Goal: Complete application form

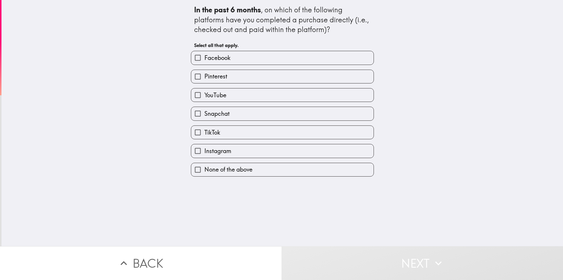
click at [211, 55] on span "Facebook" at bounding box center [218, 58] width 26 height 8
click at [205, 55] on input "Facebook" at bounding box center [197, 57] width 13 height 13
checkbox input "true"
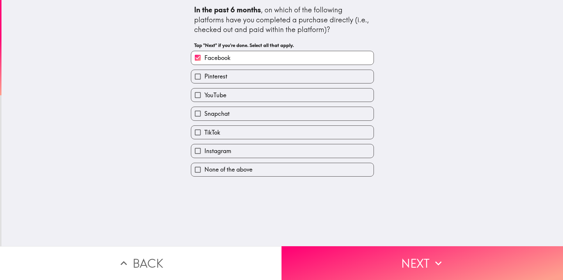
click at [212, 75] on span "Pinterest" at bounding box center [216, 76] width 23 height 8
click at [205, 75] on input "Pinterest" at bounding box center [197, 76] width 13 height 13
checkbox input "true"
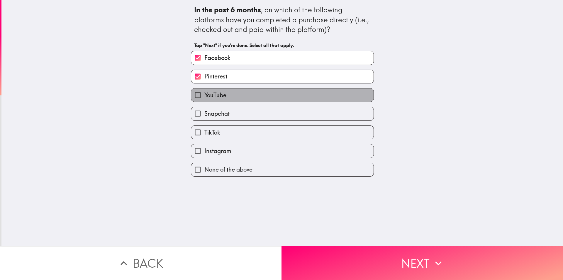
click at [209, 92] on span "YouTube" at bounding box center [216, 95] width 22 height 8
click at [205, 92] on input "YouTube" at bounding box center [197, 94] width 13 height 13
checkbox input "true"
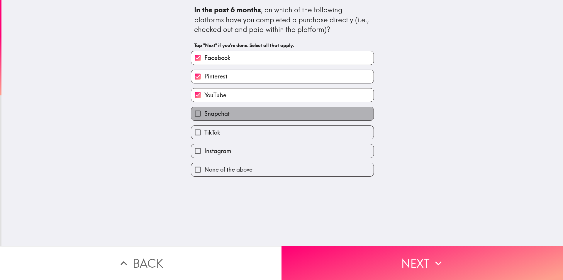
drag, startPoint x: 208, startPoint y: 112, endPoint x: 207, endPoint y: 120, distance: 7.7
click at [207, 114] on span "Snapchat" at bounding box center [217, 113] width 25 height 8
click at [205, 114] on input "Snapchat" at bounding box center [197, 113] width 13 height 13
checkbox input "true"
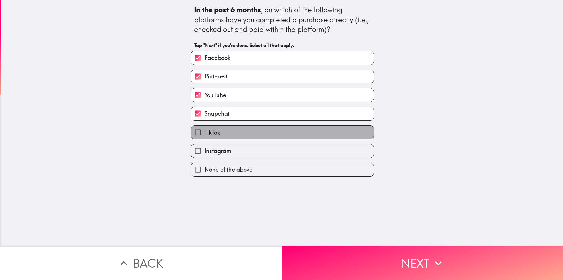
drag, startPoint x: 207, startPoint y: 133, endPoint x: 212, endPoint y: 149, distance: 17.6
click at [207, 134] on span "TikTok" at bounding box center [213, 132] width 16 height 8
click at [205, 134] on input "TikTok" at bounding box center [197, 132] width 13 height 13
checkbox input "true"
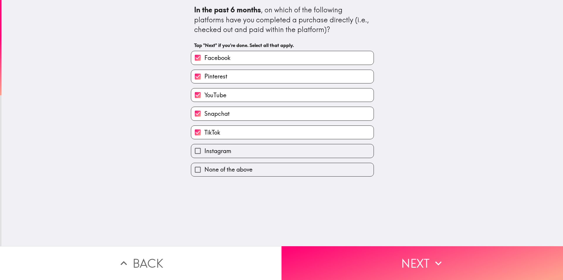
click at [214, 153] on span "Instagram" at bounding box center [218, 151] width 27 height 8
click at [205, 153] on input "Instagram" at bounding box center [197, 150] width 13 height 13
checkbox input "true"
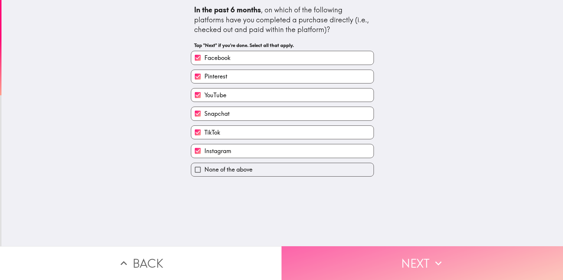
click at [396, 253] on button "Next" at bounding box center [423, 263] width 282 height 34
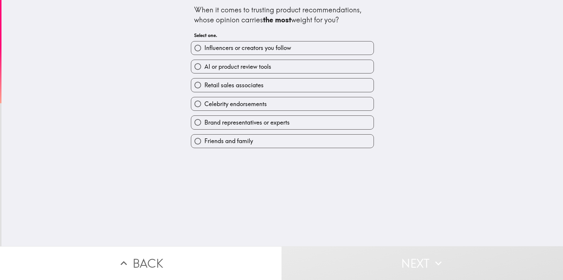
click at [236, 140] on span "Friends and family" at bounding box center [229, 141] width 49 height 8
click at [205, 140] on input "Friends and family" at bounding box center [197, 140] width 13 height 13
radio input "true"
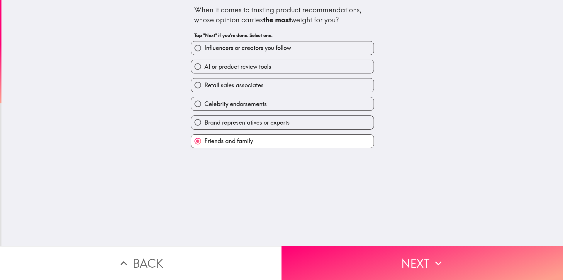
drag, startPoint x: 329, startPoint y: 258, endPoint x: 326, endPoint y: 223, distance: 35.1
click at [329, 258] on button "Next" at bounding box center [423, 263] width 282 height 34
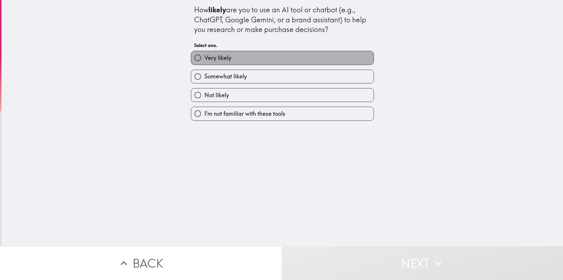
click at [249, 53] on label "Very likely" at bounding box center [282, 57] width 183 height 13
click at [205, 53] on input "Very likely" at bounding box center [197, 57] width 13 height 13
radio input "true"
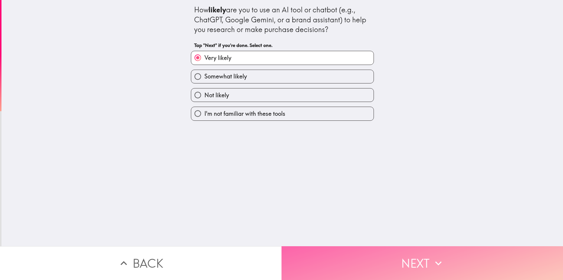
click at [331, 258] on button "Next" at bounding box center [423, 263] width 282 height 34
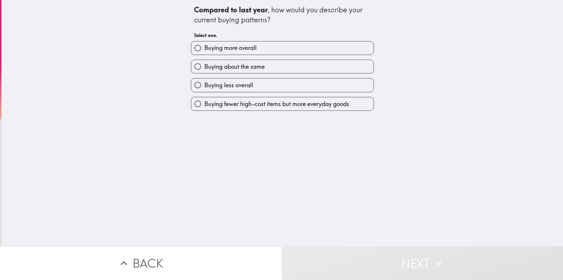
click at [254, 49] on label "Buying more overall" at bounding box center [282, 47] width 183 height 13
click at [205, 49] on input "Buying more overall" at bounding box center [197, 47] width 13 height 13
radio input "true"
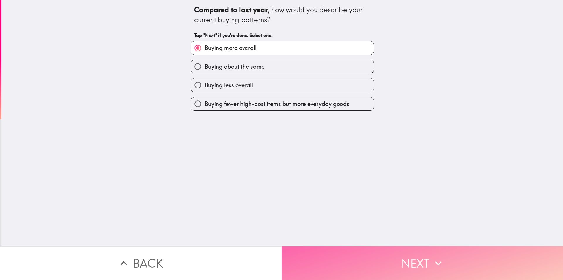
click at [322, 249] on button "Next" at bounding box center [423, 263] width 282 height 34
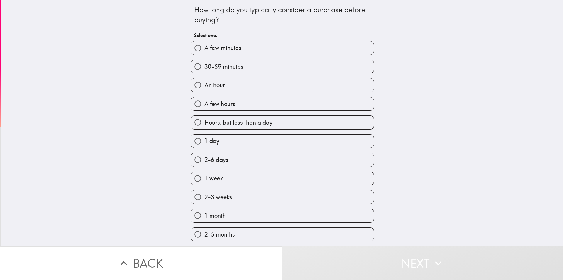
click at [213, 49] on span "A few minutes" at bounding box center [223, 48] width 37 height 8
click at [205, 49] on input "A few minutes" at bounding box center [197, 47] width 13 height 13
radio input "true"
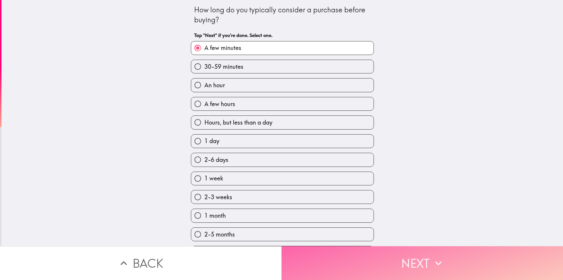
click at [332, 271] on button "Next" at bounding box center [423, 263] width 282 height 34
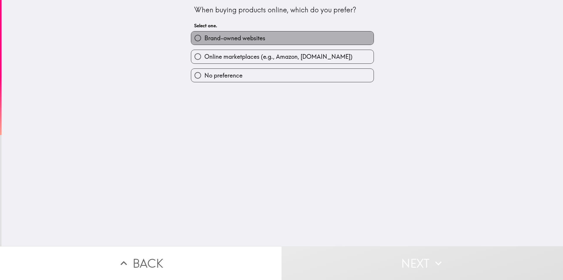
click at [246, 40] on span "Brand-owned websites" at bounding box center [235, 38] width 61 height 8
click at [205, 40] on input "Brand-owned websites" at bounding box center [197, 37] width 13 height 13
radio input "true"
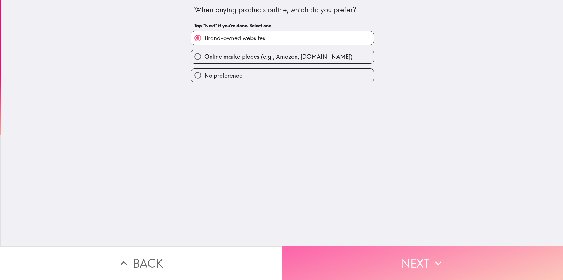
click at [340, 253] on button "Next" at bounding box center [423, 263] width 282 height 34
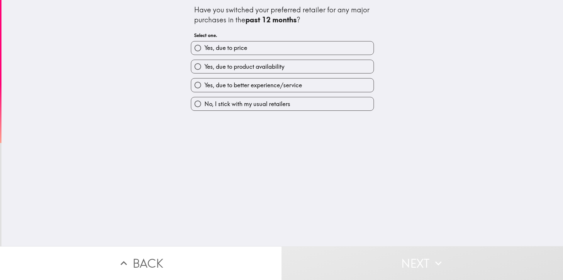
click at [261, 52] on label "Yes, due to price" at bounding box center [282, 47] width 183 height 13
click at [205, 52] on input "Yes, due to price" at bounding box center [197, 47] width 13 height 13
radio input "true"
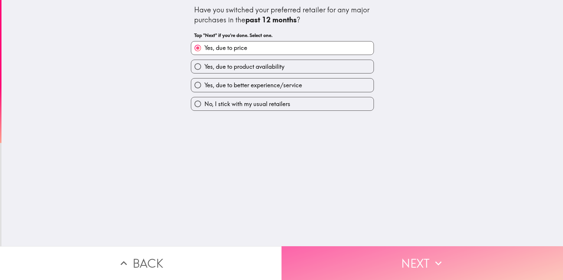
click at [343, 256] on button "Next" at bounding box center [423, 263] width 282 height 34
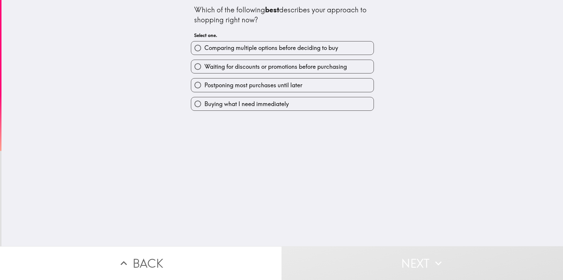
click at [227, 100] on label "Buying what I need immediately" at bounding box center [282, 103] width 183 height 13
click at [205, 100] on input "Buying what I need immediately" at bounding box center [197, 103] width 13 height 13
radio input "true"
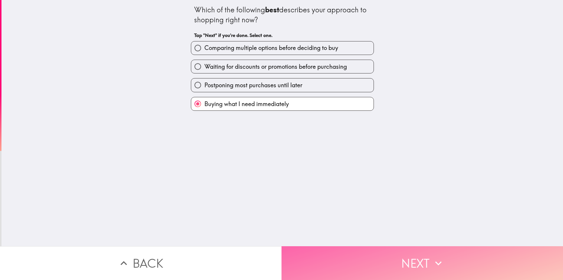
click at [335, 246] on button "Next" at bounding box center [423, 263] width 282 height 34
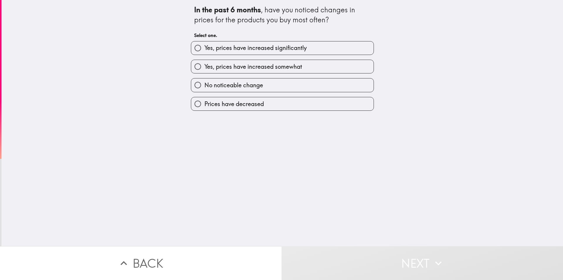
click at [242, 48] on span "Yes, prices have increased significantly" at bounding box center [256, 48] width 102 height 8
click at [205, 48] on input "Yes, prices have increased significantly" at bounding box center [197, 47] width 13 height 13
radio input "true"
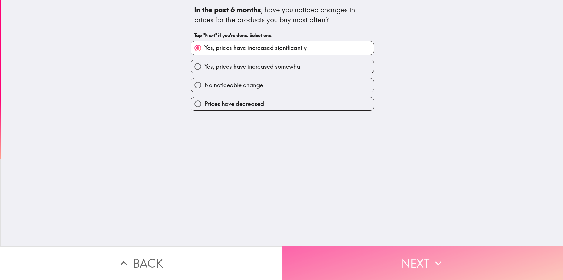
click at [346, 252] on button "Next" at bounding box center [423, 263] width 282 height 34
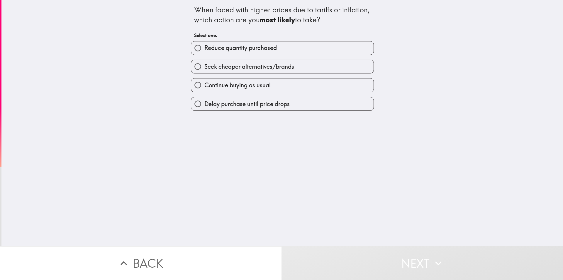
click at [239, 47] on span "Reduce quantity purchased" at bounding box center [241, 48] width 72 height 8
click at [205, 47] on input "Reduce quantity purchased" at bounding box center [197, 47] width 13 height 13
radio input "true"
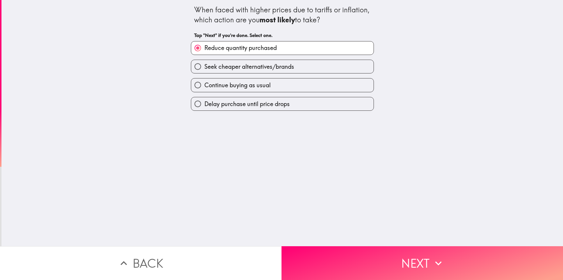
click at [469, 220] on div "When faced with higher prices due to tariffs or inflation, which action are you…" at bounding box center [282, 123] width 562 height 246
click at [244, 87] on span "Continue buying as usual" at bounding box center [238, 85] width 66 height 8
click at [205, 87] on input "Continue buying as usual" at bounding box center [197, 84] width 13 height 13
radio input "true"
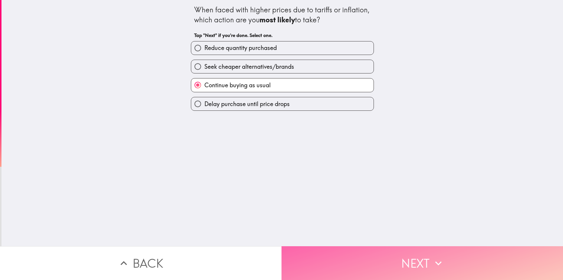
click at [359, 255] on button "Next" at bounding box center [423, 263] width 282 height 34
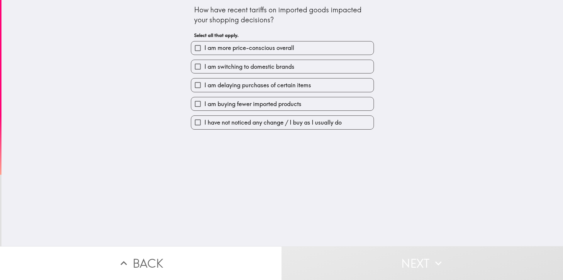
click at [265, 53] on label "I am more price-conscious overall" at bounding box center [282, 47] width 183 height 13
click at [205, 53] on input "I am more price-conscious overall" at bounding box center [197, 47] width 13 height 13
checkbox input "true"
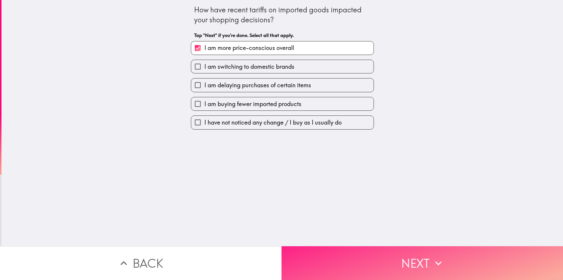
click at [349, 255] on button "Next" at bounding box center [423, 263] width 282 height 34
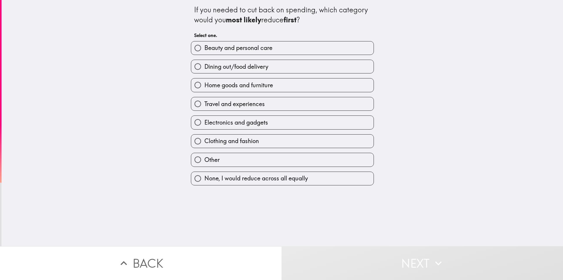
click at [221, 69] on span "Dining out/food delivery" at bounding box center [237, 66] width 64 height 8
click at [205, 69] on input "Dining out/food delivery" at bounding box center [197, 66] width 13 height 13
radio input "true"
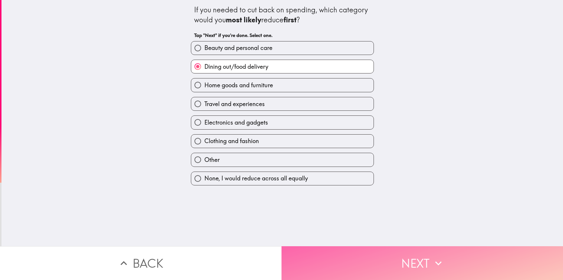
click at [321, 250] on button "Next" at bounding box center [423, 263] width 282 height 34
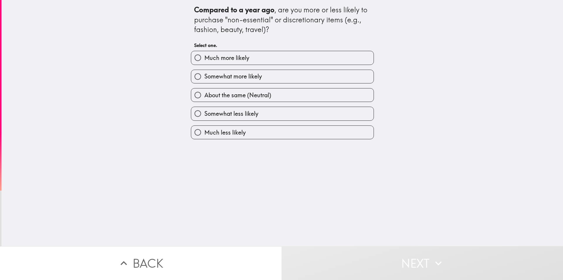
click at [243, 118] on label "Somewhat less likely" at bounding box center [282, 113] width 183 height 13
click at [205, 118] on input "Somewhat less likely" at bounding box center [197, 113] width 13 height 13
radio input "true"
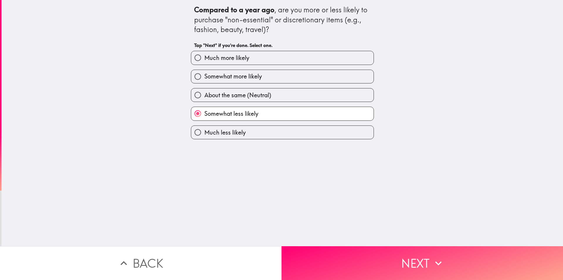
click at [247, 76] on span "Somewhat more likely" at bounding box center [234, 76] width 58 height 8
click at [205, 76] on input "Somewhat more likely" at bounding box center [197, 76] width 13 height 13
radio input "true"
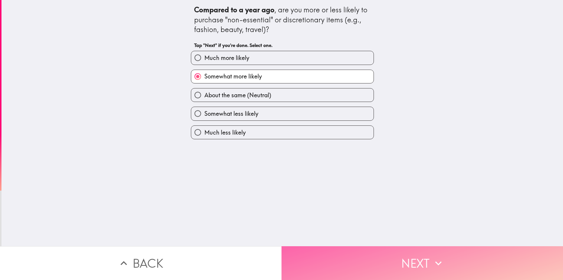
click at [348, 260] on button "Next" at bounding box center [423, 263] width 282 height 34
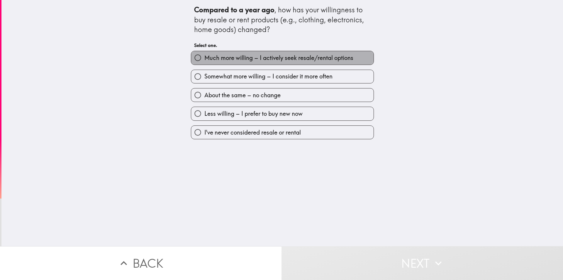
click at [232, 58] on span "Much more willing – I actively seek resale/rental options" at bounding box center [279, 58] width 149 height 8
click at [205, 58] on input "Much more willing – I actively seek resale/rental options" at bounding box center [197, 57] width 13 height 13
radio input "true"
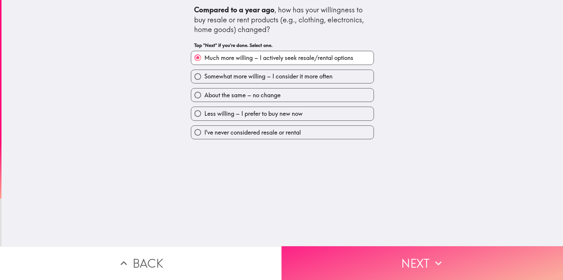
click at [342, 256] on button "Next" at bounding box center [423, 263] width 282 height 34
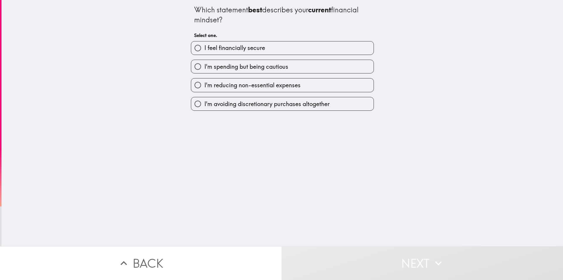
click at [259, 42] on label "I feel financially secure" at bounding box center [282, 47] width 183 height 13
click at [205, 42] on input "I feel financially secure" at bounding box center [197, 47] width 13 height 13
radio input "true"
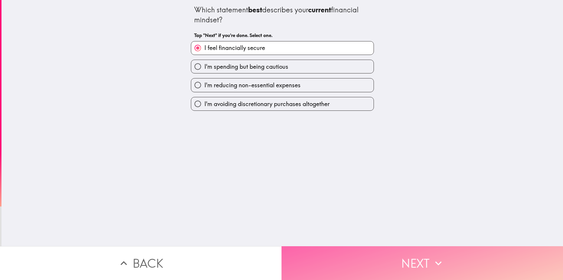
click at [351, 261] on button "Next" at bounding box center [423, 263] width 282 height 34
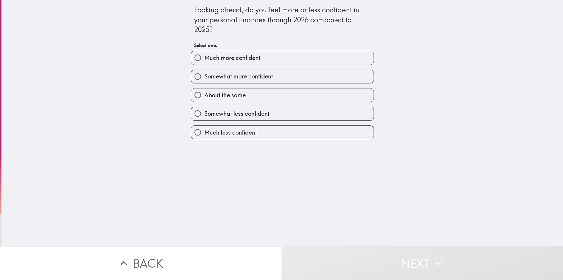
click at [266, 74] on span "Somewhat more confident" at bounding box center [239, 76] width 69 height 8
click at [205, 74] on input "Somewhat more confident" at bounding box center [197, 76] width 13 height 13
radio input "true"
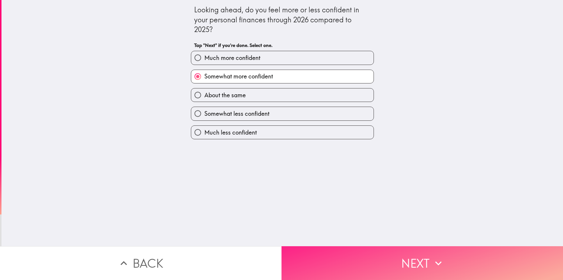
click at [320, 264] on button "Next" at bounding box center [423, 263] width 282 height 34
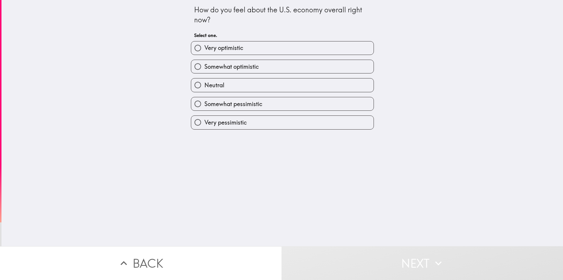
click at [258, 68] on label "Somewhat optimistic" at bounding box center [282, 66] width 183 height 13
click at [205, 68] on input "Somewhat optimistic" at bounding box center [197, 66] width 13 height 13
radio input "true"
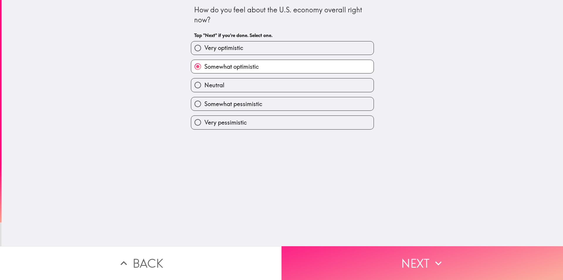
click at [339, 263] on button "Next" at bounding box center [423, 263] width 282 height 34
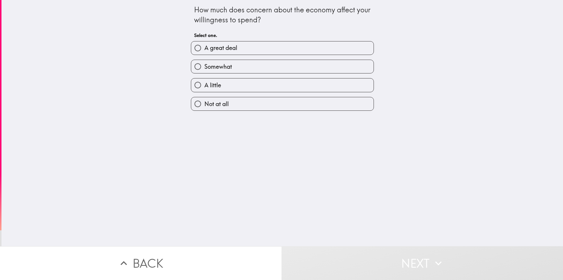
click at [246, 68] on label "Somewhat" at bounding box center [282, 66] width 183 height 13
click at [205, 68] on input "Somewhat" at bounding box center [197, 66] width 13 height 13
radio input "true"
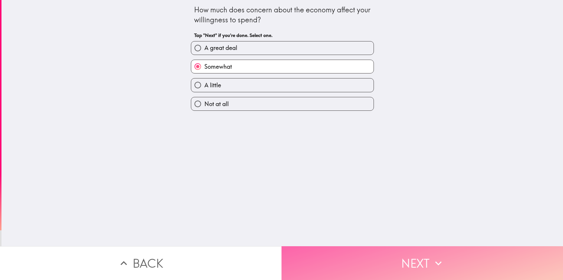
click at [342, 246] on button "Next" at bounding box center [423, 263] width 282 height 34
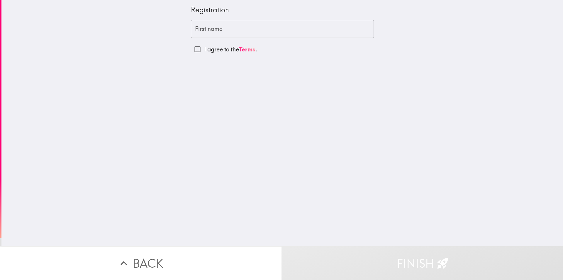
click at [236, 29] on input "First name" at bounding box center [282, 29] width 183 height 18
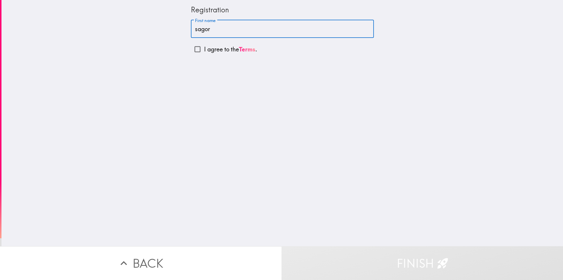
type input "sagor"
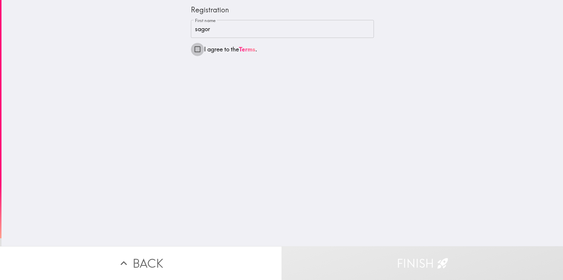
click at [193, 47] on input "I agree to the Terms ." at bounding box center [197, 49] width 13 height 13
checkbox input "true"
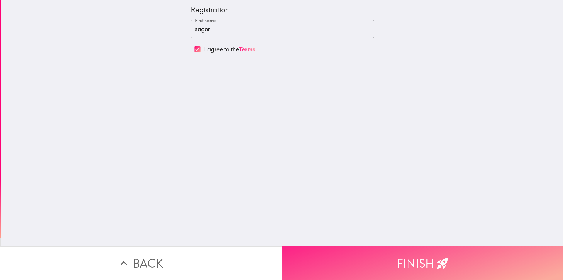
click at [356, 251] on button "Finish" at bounding box center [423, 263] width 282 height 34
